Goal: Navigation & Orientation: Find specific page/section

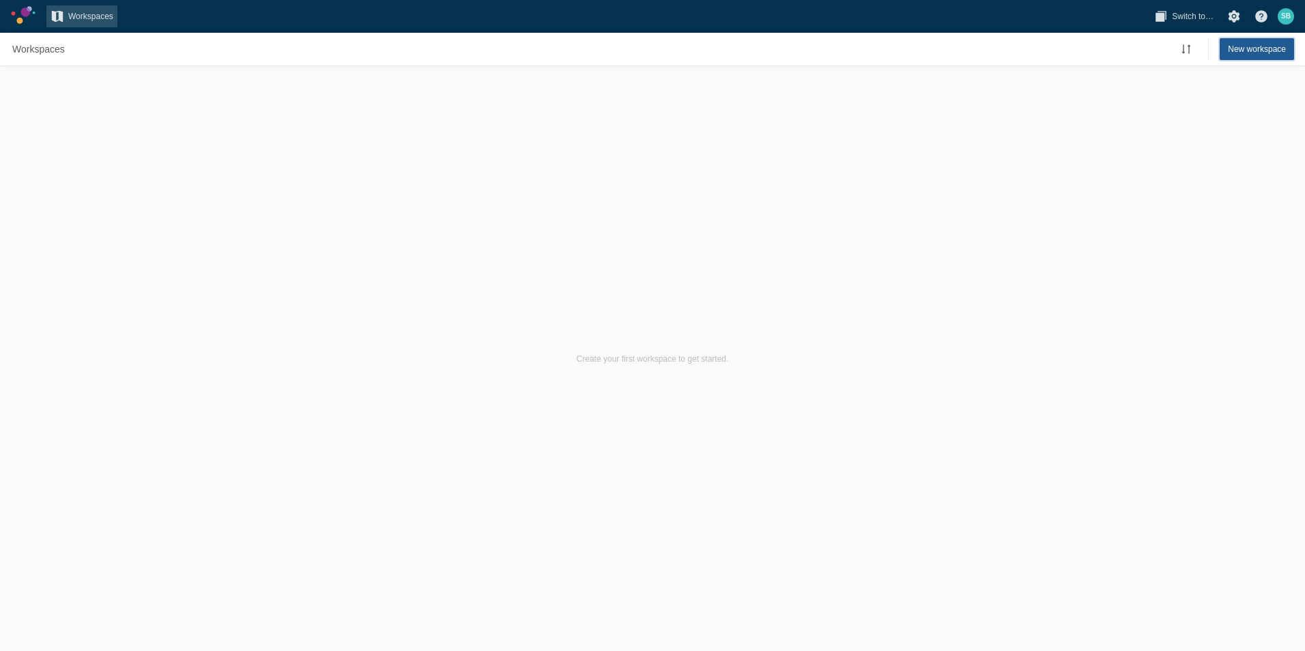
click at [1248, 48] on span "New workspace" at bounding box center [1257, 49] width 58 height 14
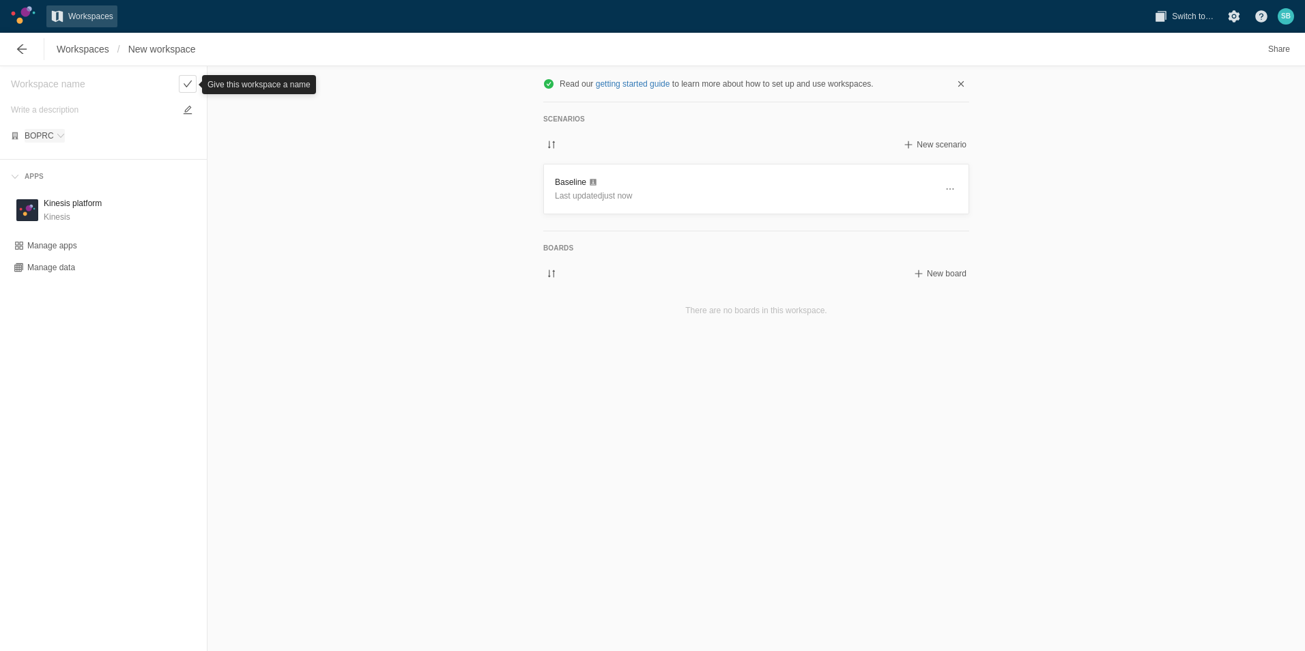
click at [57, 137] on span at bounding box center [61, 136] width 8 height 8
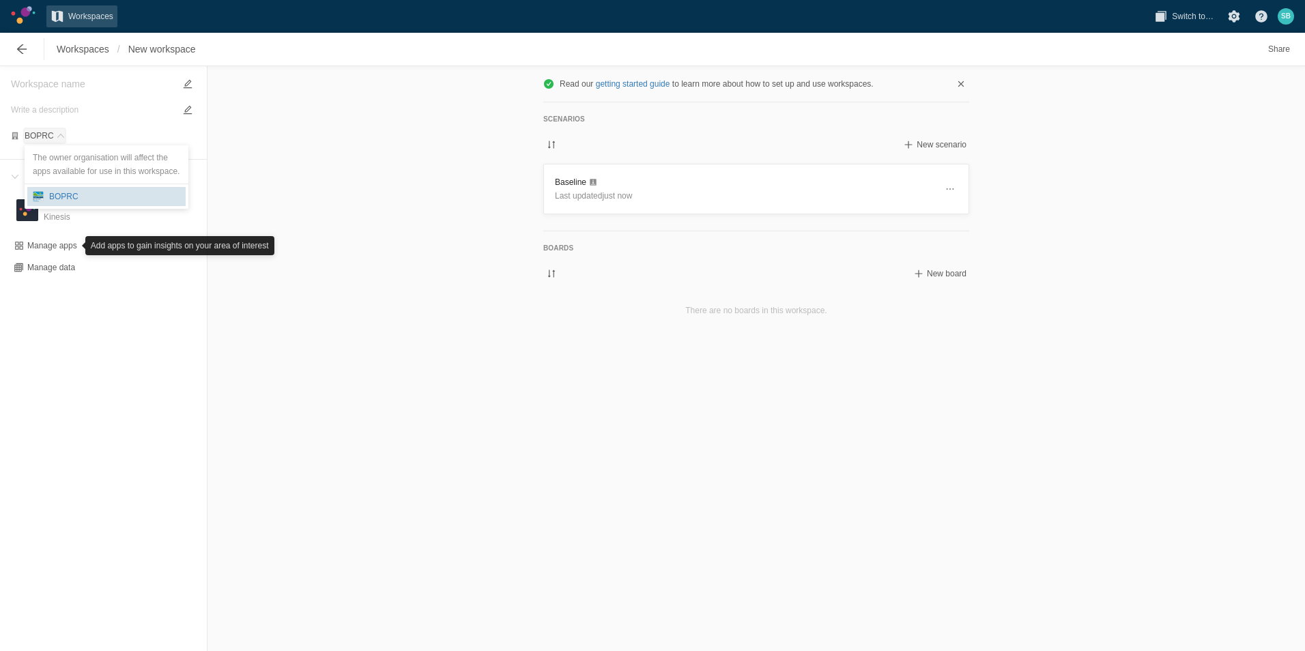
click at [67, 196] on div "BOPRC" at bounding box center [61, 197] width 35 height 14
click at [565, 184] on h3 "Baseline" at bounding box center [745, 182] width 381 height 14
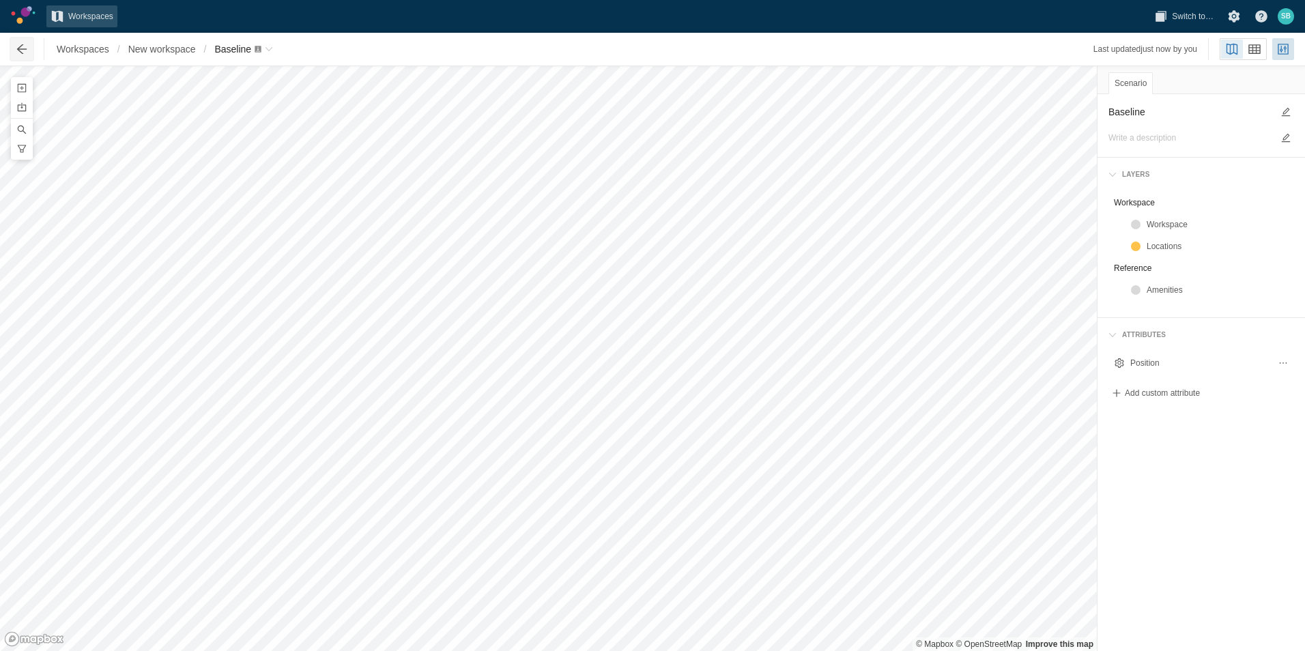
click at [22, 52] on span at bounding box center [22, 49] width 14 height 14
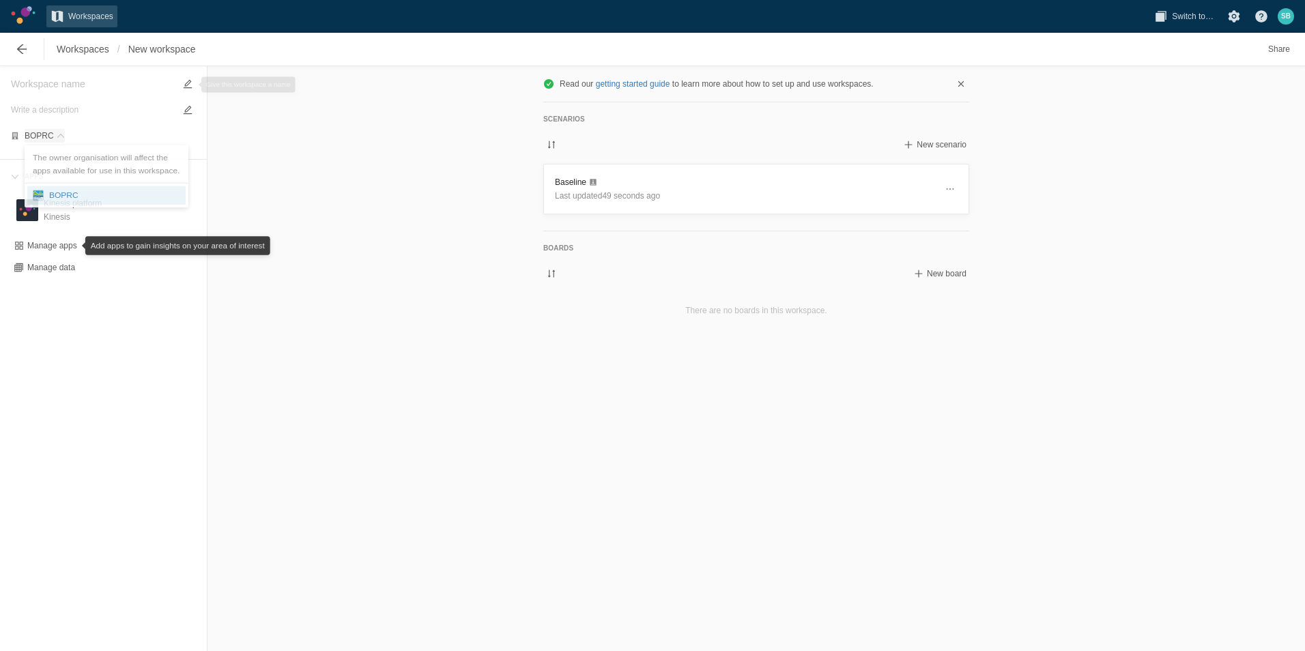
click at [57, 136] on span at bounding box center [61, 136] width 8 height 8
click at [53, 194] on div "BOPRC" at bounding box center [61, 197] width 35 height 14
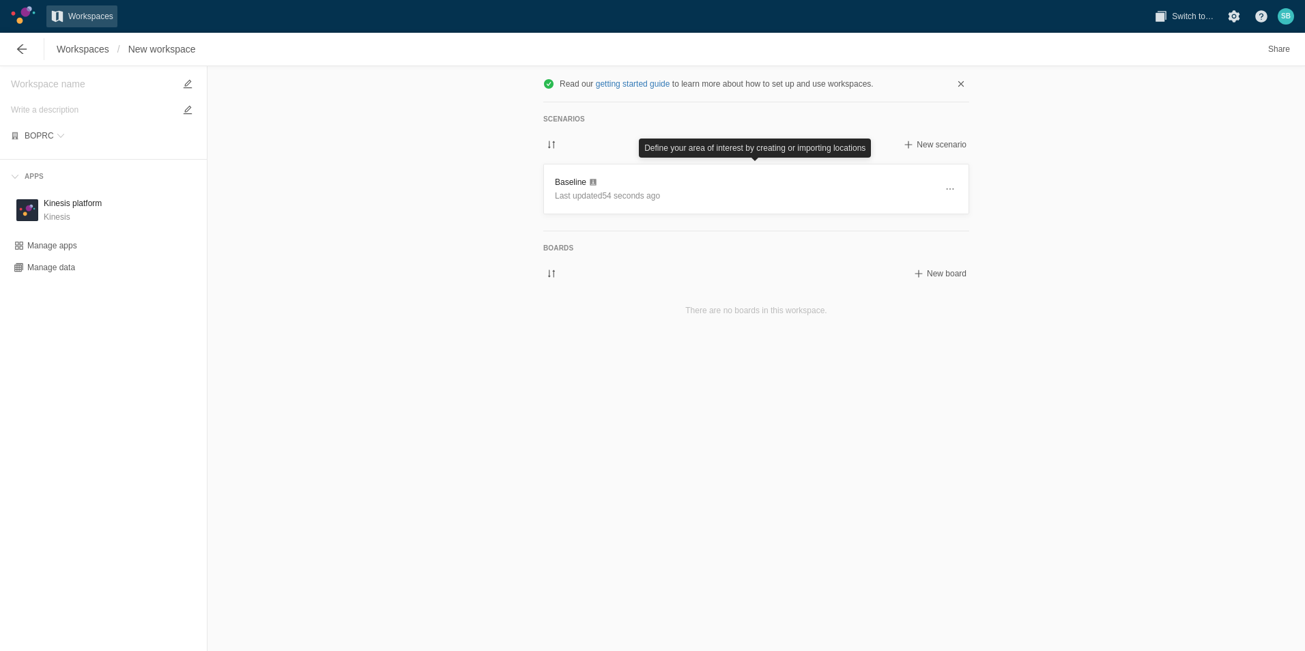
click at [20, 14] on link at bounding box center [23, 15] width 25 height 18
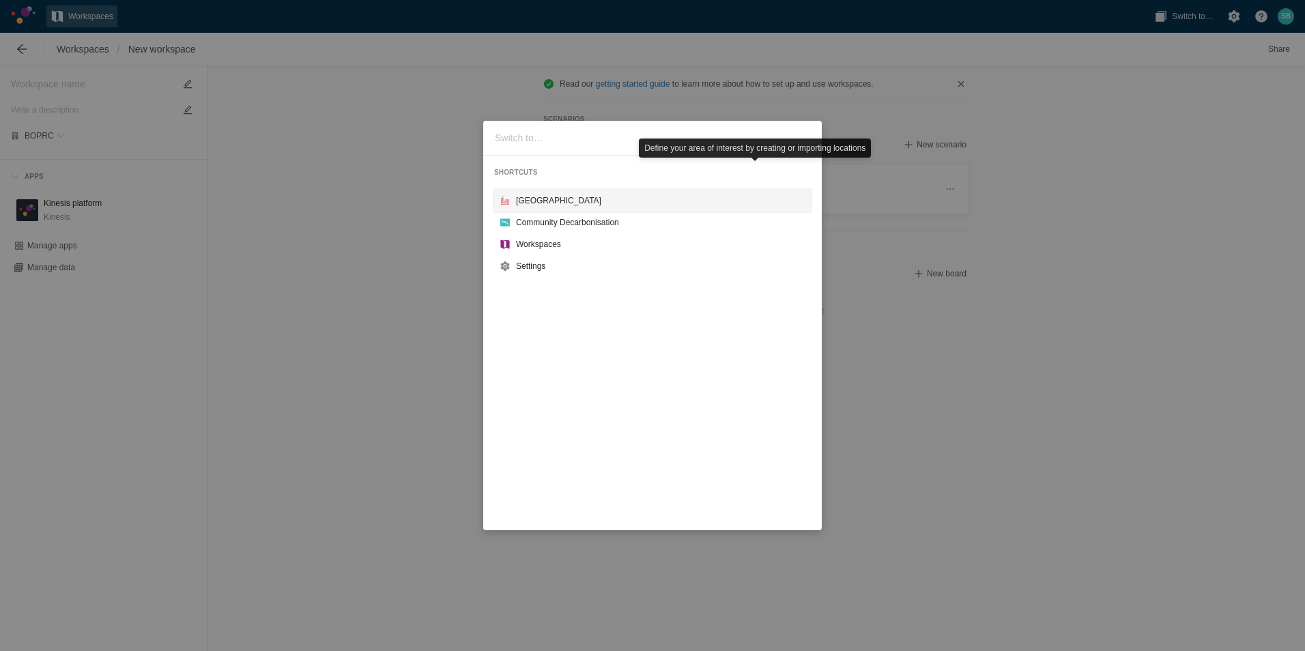
click at [530, 205] on div "[GEOGRAPHIC_DATA]" at bounding box center [660, 201] width 289 height 14
